Goal: Use online tool/utility: Utilize a website feature to perform a specific function

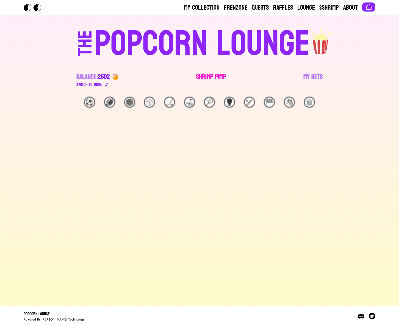
click at [209, 82] on link "Shrimp Pimp" at bounding box center [211, 79] width 30 height 15
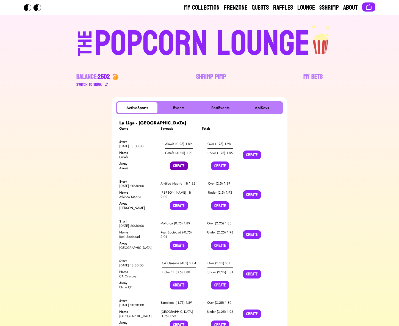
click at [176, 165] on button "Create" at bounding box center [179, 165] width 18 height 9
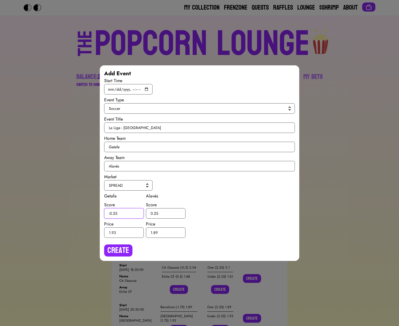
click at [115, 212] on input "-0.25" at bounding box center [124, 213] width 40 height 10
type input "-0.5"
click at [155, 212] on input "0.25" at bounding box center [166, 213] width 40 height 10
type input "0.5"
click at [122, 250] on button "Create" at bounding box center [118, 250] width 28 height 12
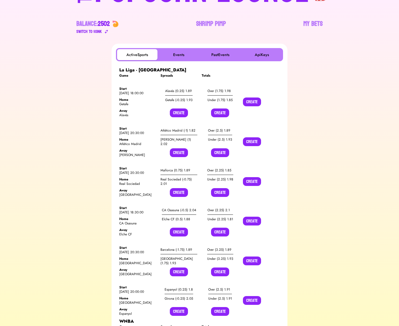
scroll to position [71, 0]
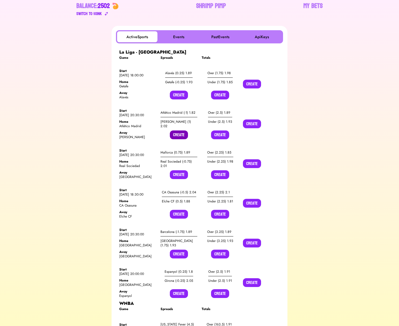
click at [176, 135] on button "Create" at bounding box center [179, 134] width 18 height 9
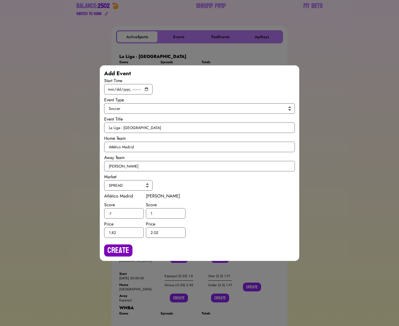
click at [112, 247] on button "Create" at bounding box center [118, 250] width 28 height 12
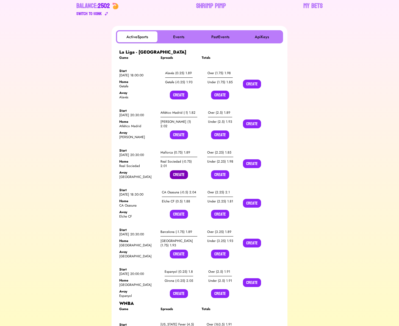
click at [176, 172] on button "Create" at bounding box center [179, 174] width 18 height 9
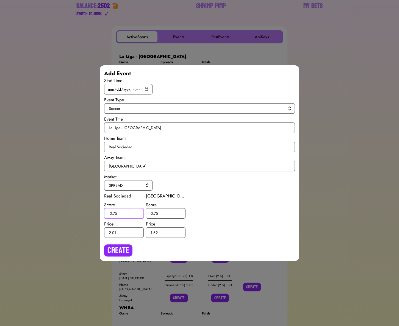
click at [115, 212] on input "-0.75" at bounding box center [124, 213] width 40 height 10
type input "-0.5"
click at [156, 211] on input "0.75" at bounding box center [166, 213] width 40 height 10
type input "0.5"
click at [129, 246] on button "Create" at bounding box center [118, 250] width 28 height 12
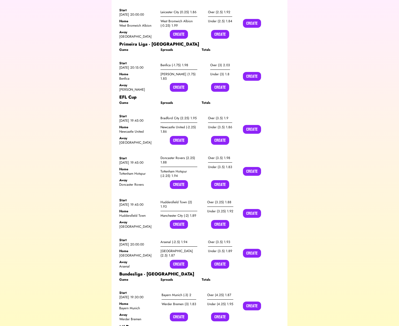
scroll to position [743, 0]
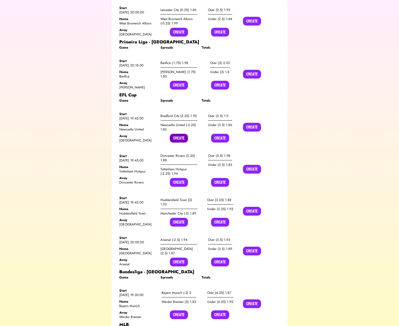
click at [181, 134] on button "Create" at bounding box center [179, 138] width 18 height 9
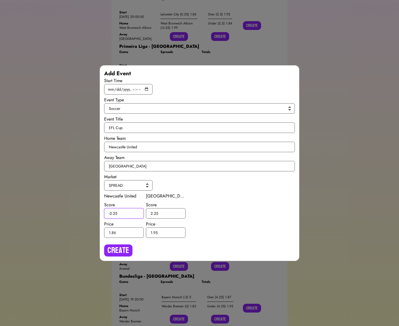
click at [114, 213] on input "-2.25" at bounding box center [124, 213] width 40 height 10
type input "-2.5"
click at [155, 212] on input "2.25" at bounding box center [166, 213] width 40 height 10
type input "2.5"
click at [121, 247] on button "Create" at bounding box center [118, 250] width 28 height 12
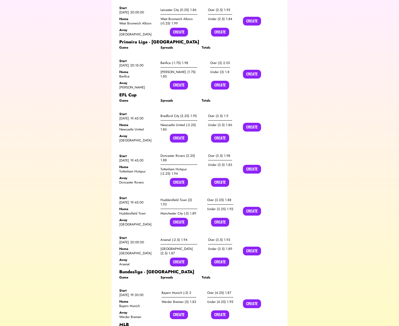
click at [220, 111] on div "Over (3.5) 1.9 Under (3.5) 1.86 Create" at bounding box center [220, 126] width 37 height 31
click at [219, 134] on button "Create" at bounding box center [220, 138] width 18 height 9
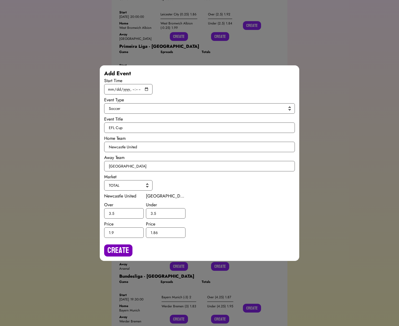
click at [117, 247] on button "Create" at bounding box center [118, 250] width 28 height 12
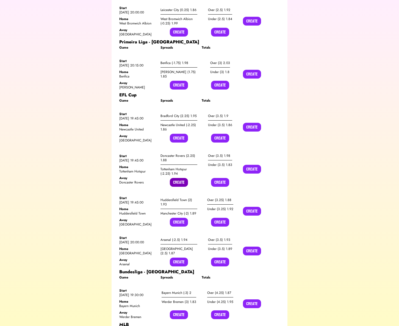
click at [175, 178] on button "Create" at bounding box center [179, 182] width 18 height 9
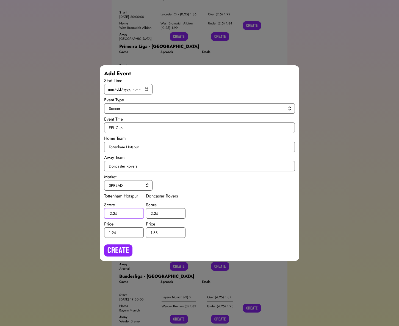
click at [114, 212] on input "-2.25" at bounding box center [124, 213] width 40 height 10
type input "-2.5"
click at [156, 213] on input "2.25" at bounding box center [166, 213] width 40 height 10
type input "2.5"
click at [121, 247] on button "Create" at bounding box center [118, 250] width 28 height 12
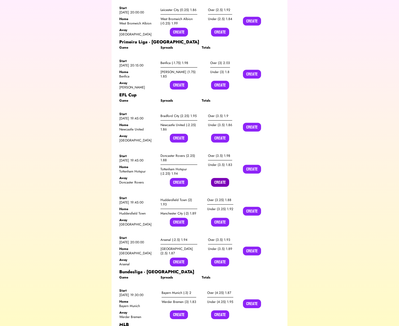
click at [217, 178] on button "Create" at bounding box center [220, 182] width 18 height 9
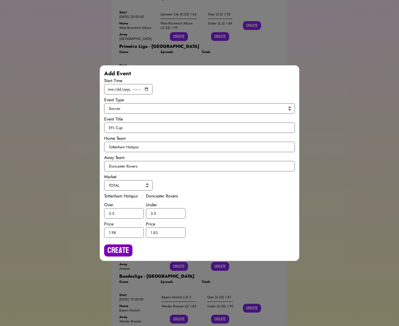
click at [124, 248] on button "Create" at bounding box center [118, 250] width 28 height 12
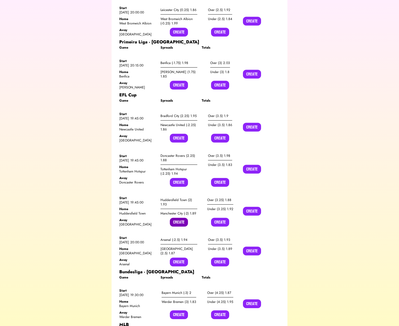
click at [177, 218] on button "Create" at bounding box center [179, 222] width 18 height 9
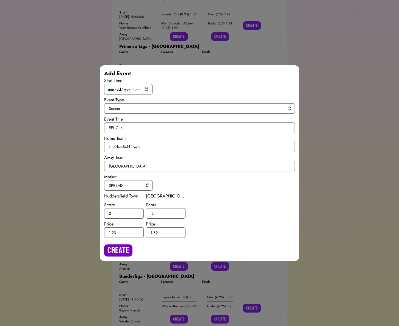
click at [119, 252] on button "Create" at bounding box center [118, 250] width 28 height 12
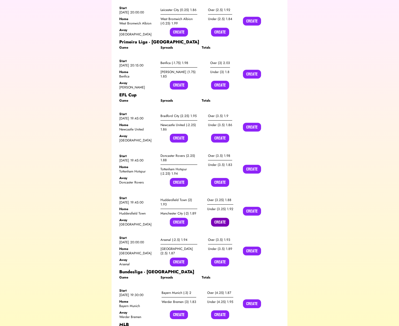
click at [215, 218] on button "Create" at bounding box center [220, 222] width 18 height 9
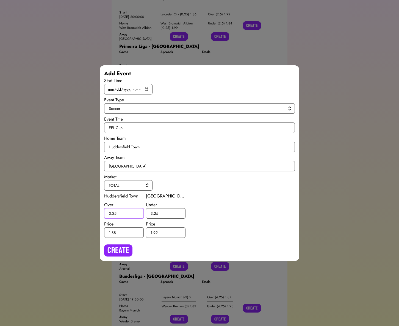
click at [113, 212] on input "3.25" at bounding box center [124, 213] width 40 height 10
type input "3.5"
click at [156, 212] on input "3.25" at bounding box center [166, 213] width 40 height 10
type input "3.5"
click at [126, 245] on button "Create" at bounding box center [118, 250] width 28 height 12
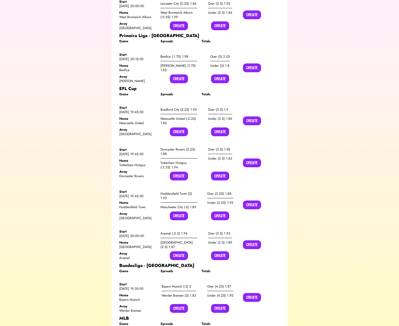
scroll to position [752, 0]
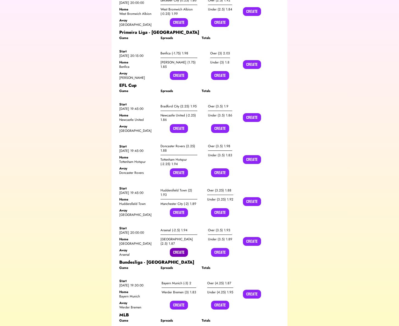
click at [173, 248] on button "Create" at bounding box center [179, 252] width 18 height 9
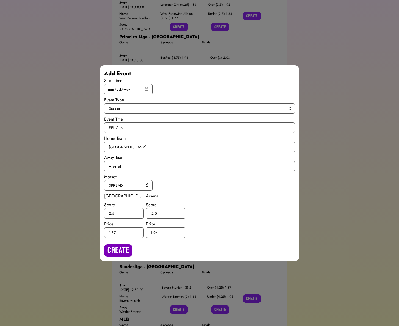
click at [122, 252] on button "Create" at bounding box center [118, 250] width 28 height 12
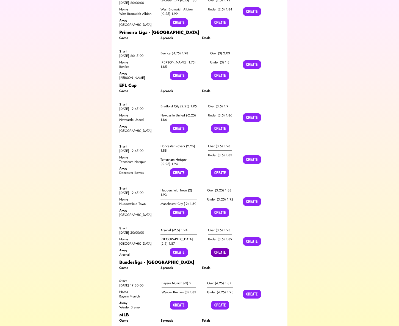
click at [222, 248] on button "Create" at bounding box center [220, 252] width 18 height 9
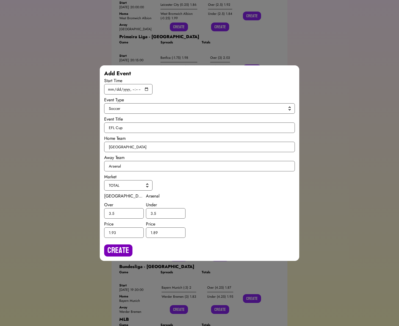
click at [118, 250] on button "Create" at bounding box center [118, 250] width 28 height 12
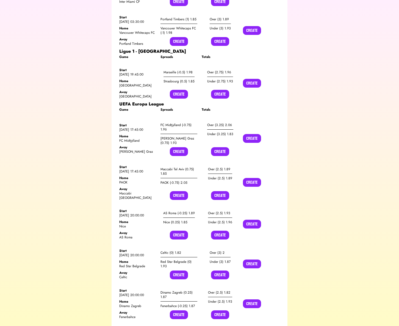
scroll to position [1677, 0]
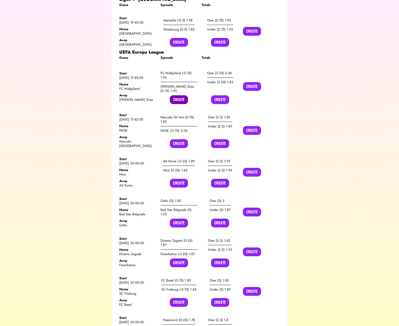
click at [178, 95] on button "Create" at bounding box center [179, 99] width 18 height 9
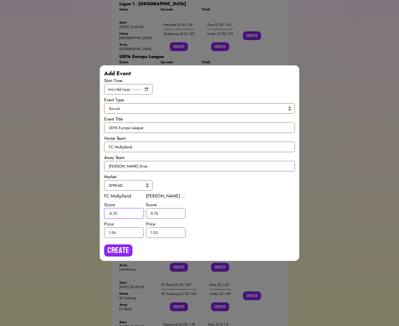
click at [116, 212] on input "-0.75" at bounding box center [124, 213] width 40 height 10
type input "-0.5"
click at [156, 212] on input "0.75" at bounding box center [166, 213] width 40 height 10
type input "0.5"
click at [120, 251] on button "Create" at bounding box center [118, 250] width 28 height 12
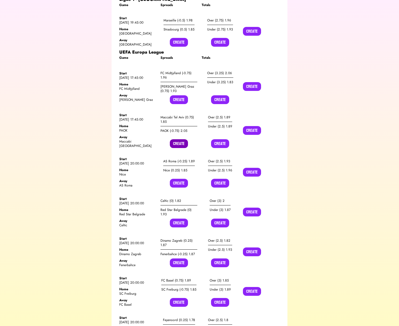
click at [178, 139] on button "Create" at bounding box center [179, 143] width 18 height 9
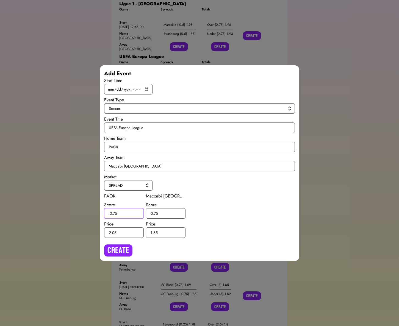
click at [114, 213] on input "-0.75" at bounding box center [124, 213] width 40 height 10
type input "-0.5"
click at [155, 212] on input "0.75" at bounding box center [166, 213] width 40 height 10
type input "0.5"
click at [123, 245] on button "Create" at bounding box center [118, 250] width 28 height 12
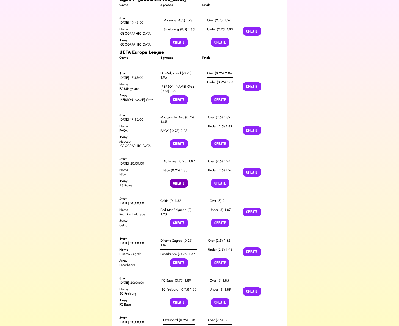
click at [181, 179] on button "Create" at bounding box center [179, 183] width 18 height 9
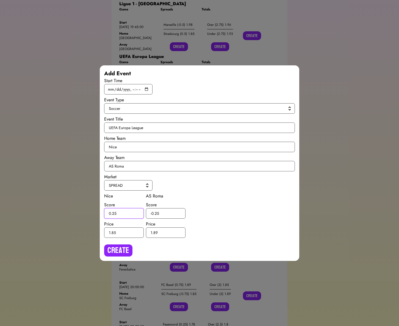
click at [114, 212] on input "0.25" at bounding box center [124, 213] width 40 height 10
type input "0.5"
click at [156, 212] on input "-0.25" at bounding box center [166, 213] width 40 height 10
type input "-0.5"
click at [115, 249] on button "Create" at bounding box center [118, 250] width 28 height 12
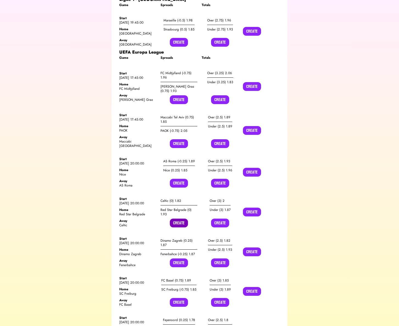
click at [177, 219] on button "Create" at bounding box center [179, 223] width 18 height 9
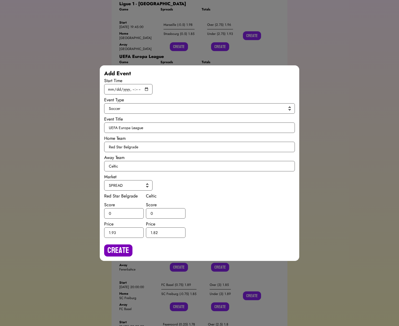
click at [115, 244] on button "Create" at bounding box center [118, 250] width 28 height 12
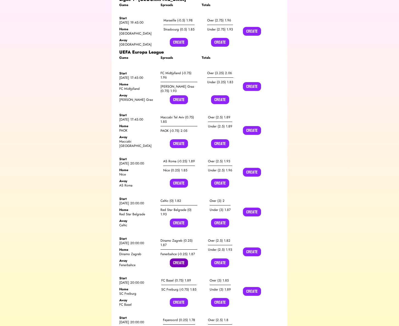
click at [178, 258] on button "Create" at bounding box center [179, 262] width 18 height 9
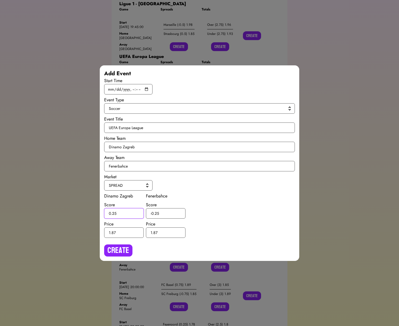
click at [114, 214] on input "0.25" at bounding box center [124, 213] width 40 height 10
type input "0.5"
click at [156, 213] on input "-0.25" at bounding box center [166, 213] width 40 height 10
type input "-0.5"
click at [127, 248] on button "Create" at bounding box center [118, 250] width 28 height 12
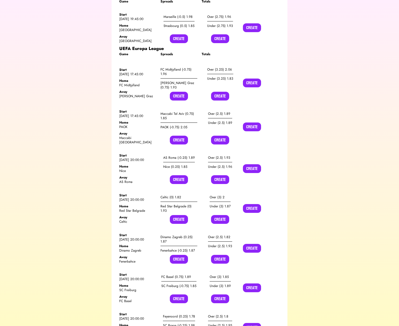
scroll to position [1702, 0]
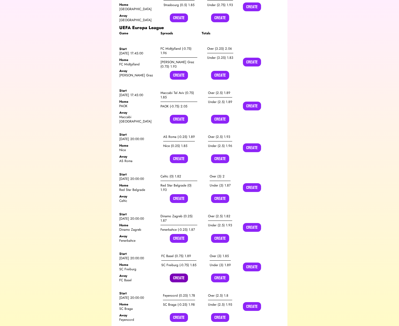
click at [177, 273] on button "Create" at bounding box center [179, 277] width 18 height 9
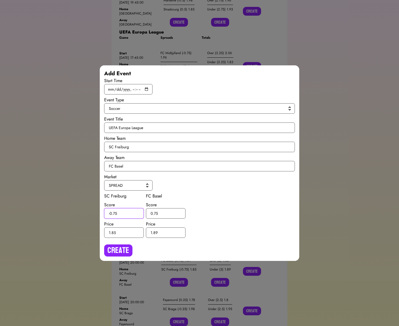
click at [115, 214] on input "-0.75" at bounding box center [124, 213] width 40 height 10
type input "-0.5"
click at [156, 213] on input "0.75" at bounding box center [166, 213] width 40 height 10
type input "0.5"
click at [127, 247] on button "Create" at bounding box center [118, 250] width 28 height 12
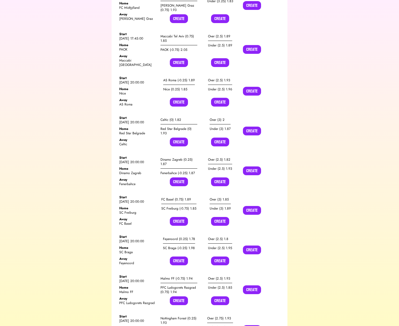
scroll to position [1760, 0]
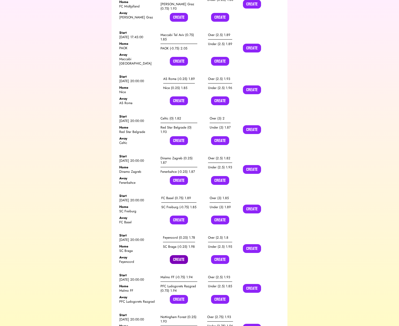
click at [178, 255] on button "Create" at bounding box center [179, 259] width 18 height 9
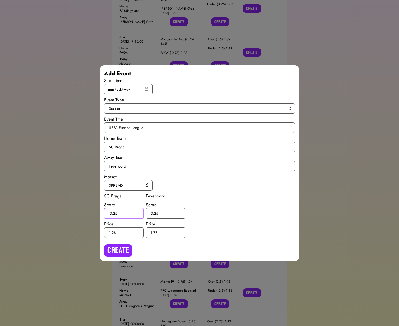
click at [115, 214] on input "-0.25" at bounding box center [124, 213] width 40 height 10
type input "-0.5"
click at [156, 212] on input "0.25" at bounding box center [166, 213] width 40 height 10
type input "0.5"
click at [130, 245] on button "Create" at bounding box center [118, 250] width 28 height 12
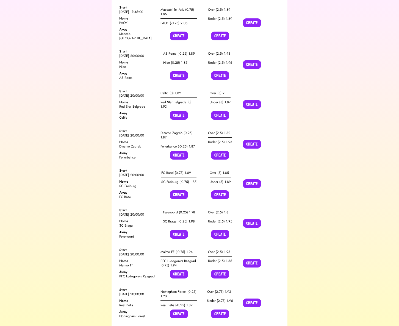
scroll to position [1795, 0]
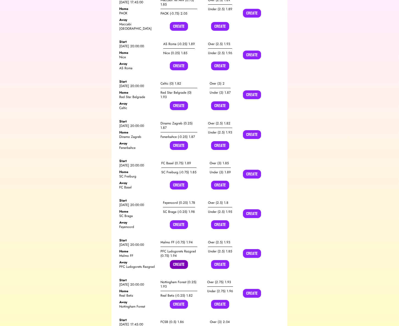
click at [179, 260] on button "Create" at bounding box center [179, 264] width 18 height 9
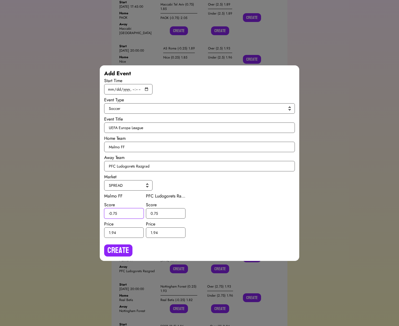
click at [116, 213] on input "-0.75" at bounding box center [124, 213] width 40 height 10
click at [115, 213] on input "-0.75" at bounding box center [124, 213] width 40 height 10
type input "-0.5"
click at [155, 212] on input "0.75" at bounding box center [166, 213] width 40 height 10
type input "0.5"
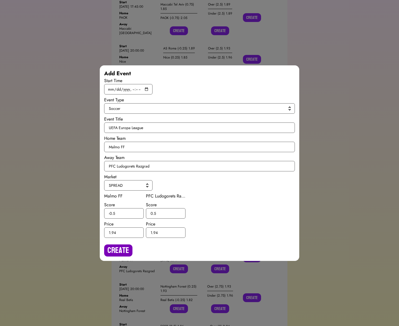
click at [112, 249] on button "Create" at bounding box center [118, 250] width 28 height 12
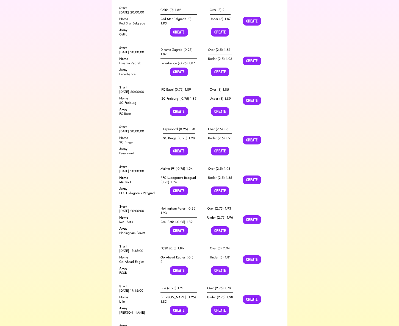
scroll to position [1874, 0]
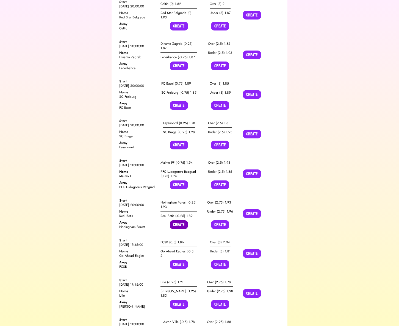
click at [176, 220] on button "Create" at bounding box center [179, 224] width 18 height 9
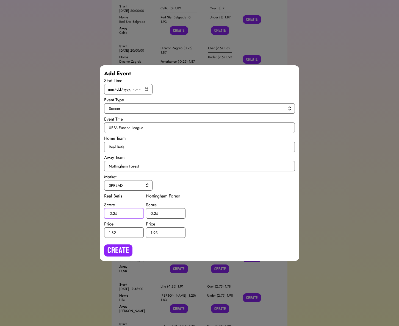
click at [115, 213] on input "-0.25" at bounding box center [124, 213] width 40 height 10
type input "-0.5"
click at [155, 213] on input "0.25" at bounding box center [166, 213] width 40 height 10
type input "0.5"
click at [123, 249] on button "Create" at bounding box center [118, 250] width 28 height 12
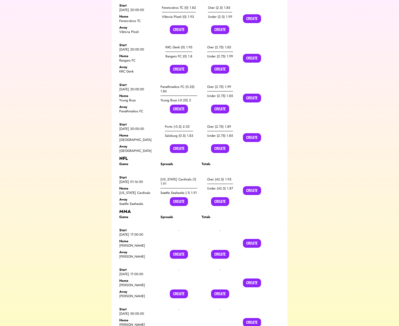
scroll to position [2322, 0]
